Goal: Transaction & Acquisition: Download file/media

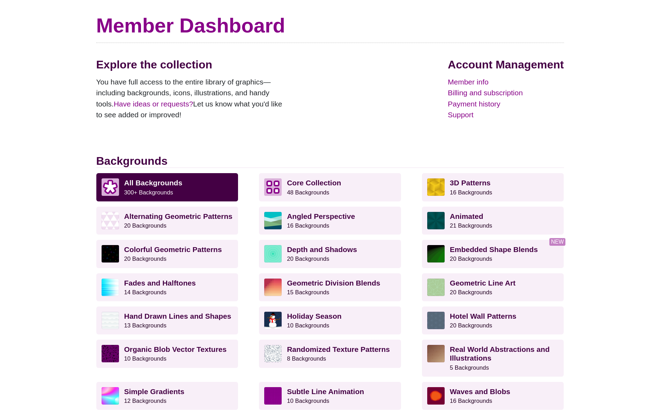
scroll to position [63, 0]
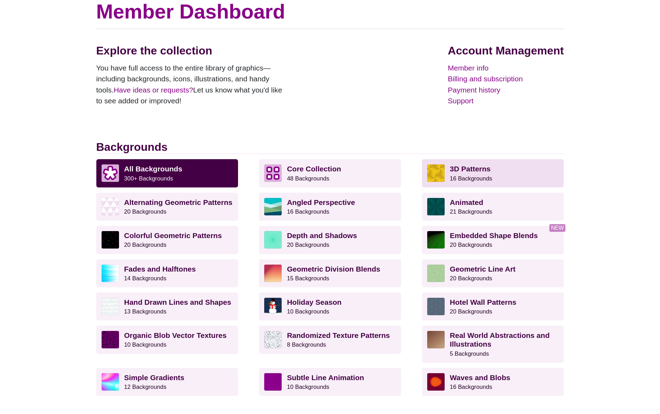
click at [476, 161] on link "3D Patterns 16 Backgrounds" at bounding box center [493, 173] width 142 height 28
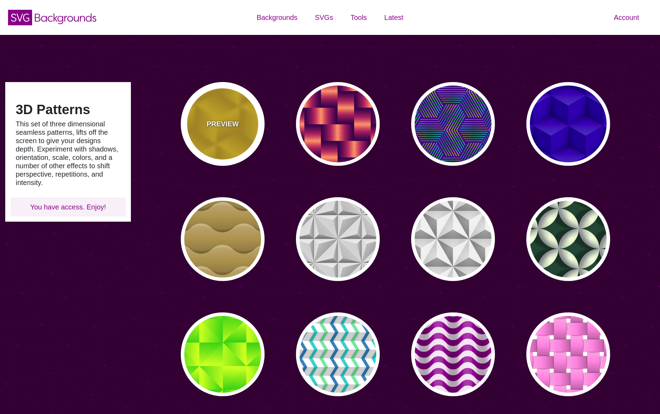
click at [228, 114] on div "PREVIEW" at bounding box center [223, 124] width 84 height 84
type input "#FFCC00"
type input "#CC9900"
type input "0"
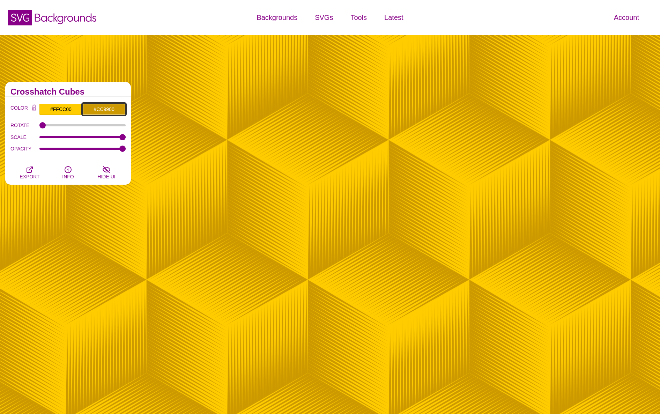
click at [109, 109] on input "#CC9900" at bounding box center [103, 109] width 43 height 12
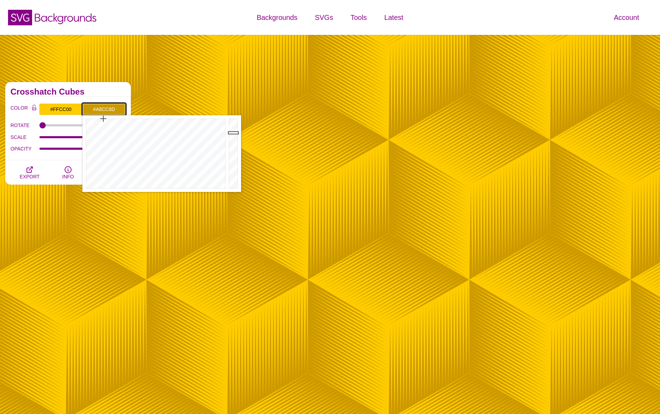
type input "#A9CC8D"
click at [122, 167] on div at bounding box center [154, 153] width 145 height 77
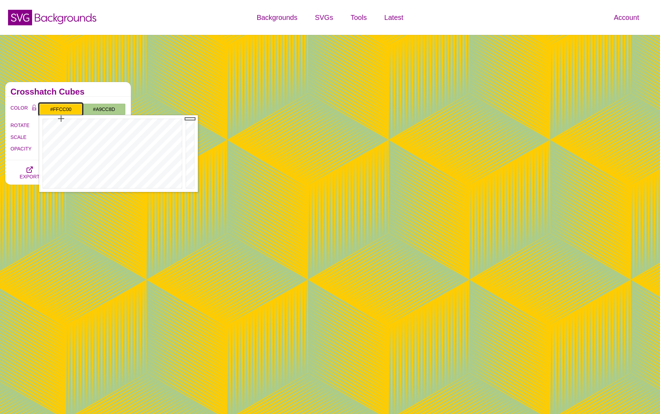
click at [62, 111] on input "#FFCC00" at bounding box center [60, 109] width 43 height 12
click at [60, 184] on div at bounding box center [111, 153] width 145 height 77
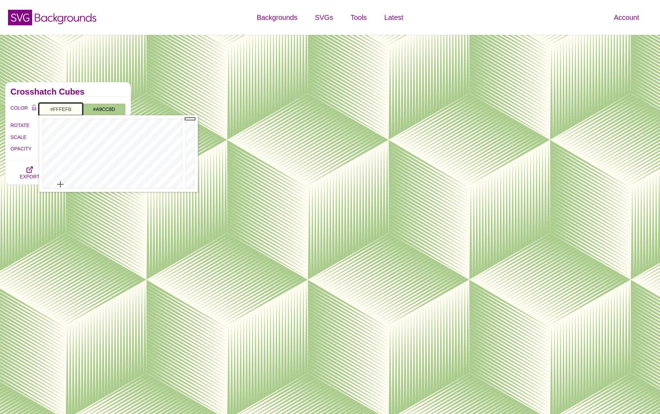
type input "#FFFFFF"
drag, startPoint x: 60, startPoint y: 184, endPoint x: 59, endPoint y: 189, distance: 5.3
click at [59, 189] on div at bounding box center [111, 153] width 145 height 77
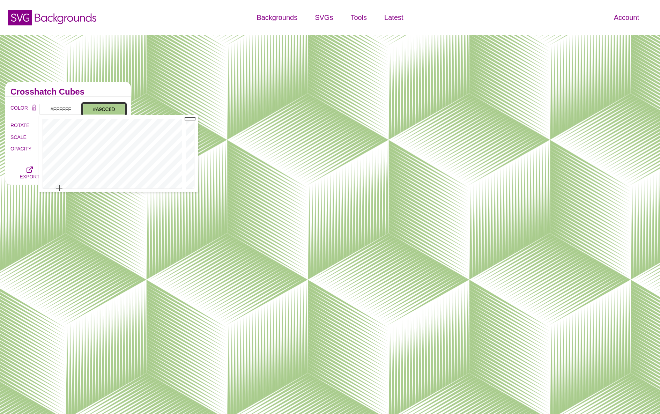
click at [105, 107] on input "#A9CC8D" at bounding box center [103, 109] width 43 height 12
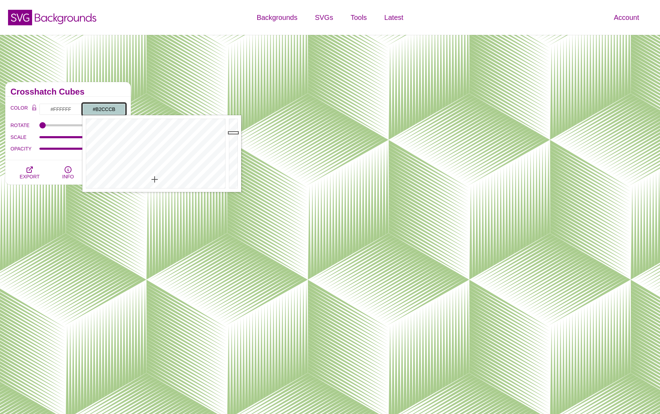
drag, startPoint x: 139, startPoint y: 166, endPoint x: 155, endPoint y: 179, distance: 20.8
click at [155, 179] on div at bounding box center [154, 153] width 145 height 77
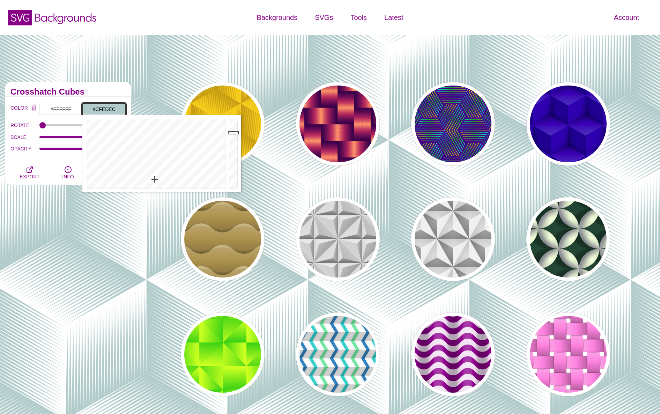
click at [234, 124] on div at bounding box center [234, 153] width 14 height 77
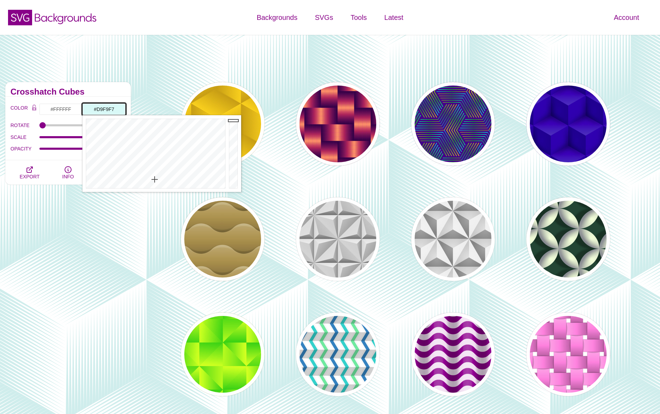
click at [234, 120] on div at bounding box center [234, 153] width 14 height 77
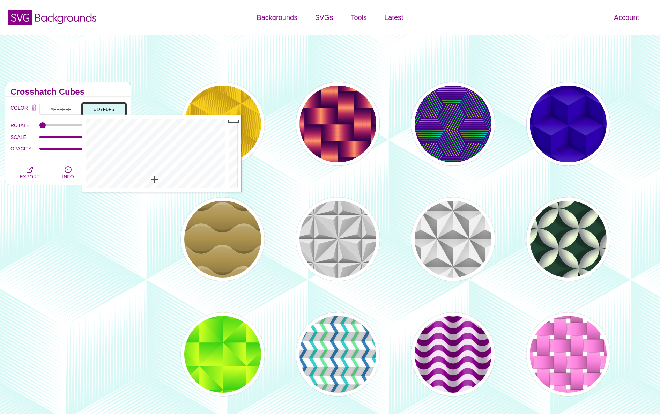
type input "#D6F5F3"
click at [234, 121] on div at bounding box center [234, 153] width 14 height 77
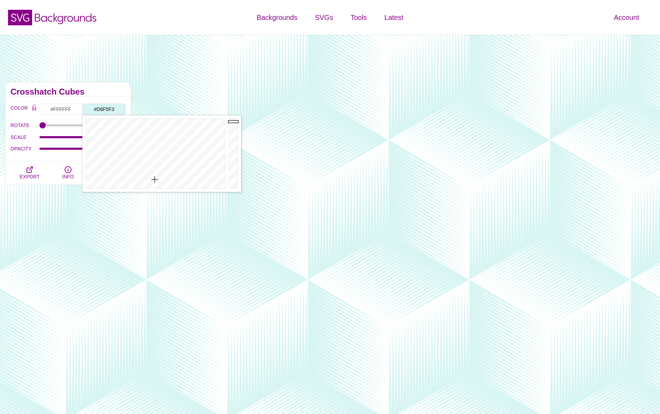
click at [105, 90] on h2 "Crosshatch Cubes" at bounding box center [67, 92] width 115 height 6
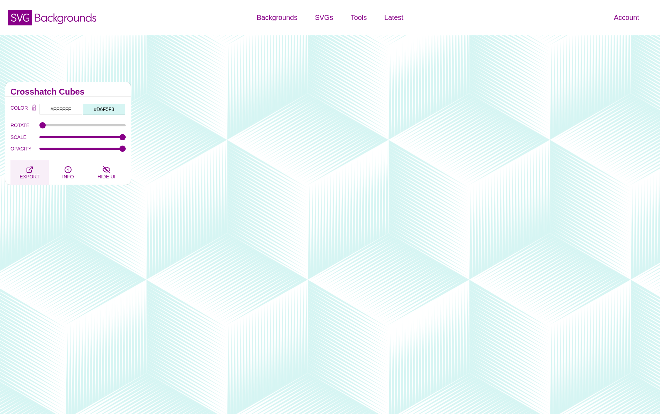
click at [25, 168] on icon "button" at bounding box center [29, 169] width 8 height 8
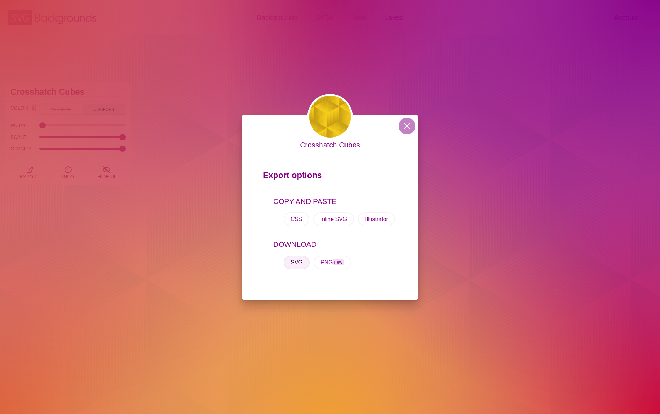
click at [297, 260] on button "SVG" at bounding box center [297, 262] width 26 height 14
